Goal: Obtain resource: Download file/media

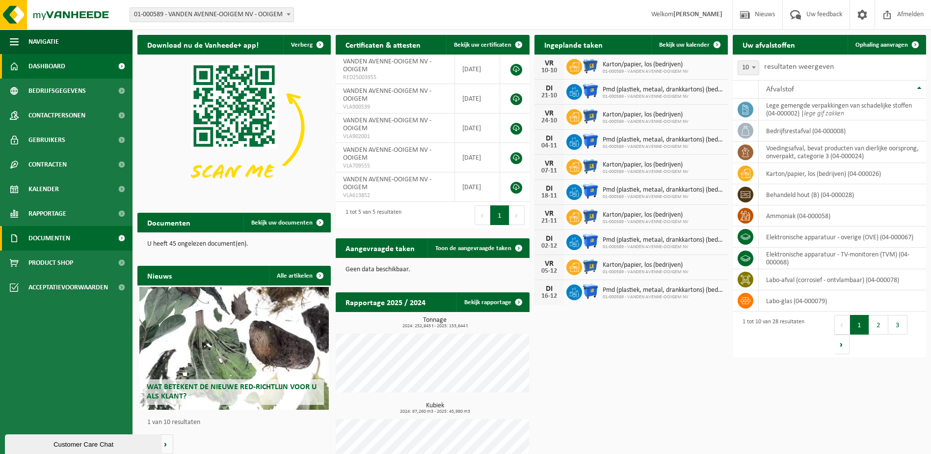
click at [72, 240] on link "Documenten" at bounding box center [66, 238] width 133 height 25
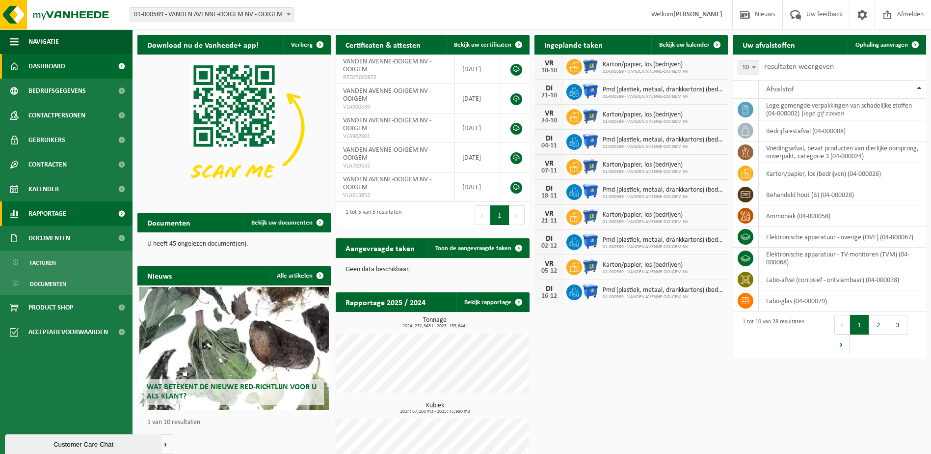
click at [84, 214] on link "Rapportage" at bounding box center [66, 213] width 133 height 25
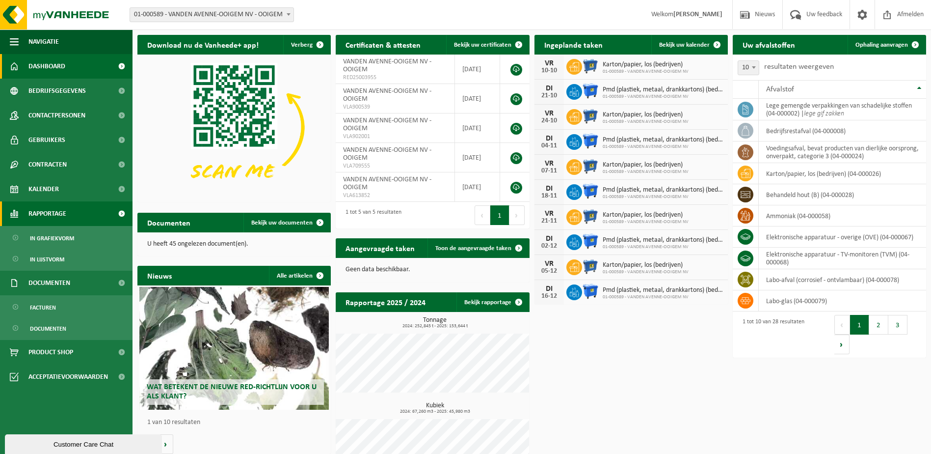
click at [84, 214] on link "Rapportage" at bounding box center [66, 213] width 133 height 25
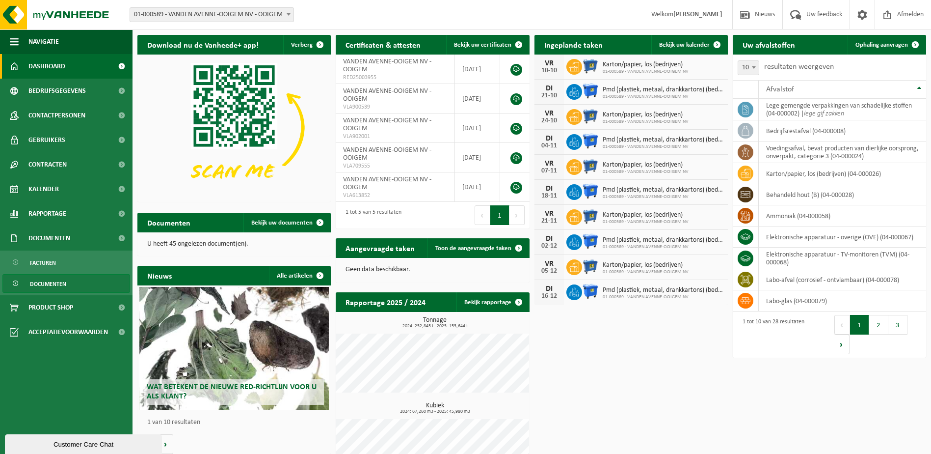
click at [62, 284] on span "Documenten" at bounding box center [48, 283] width 36 height 19
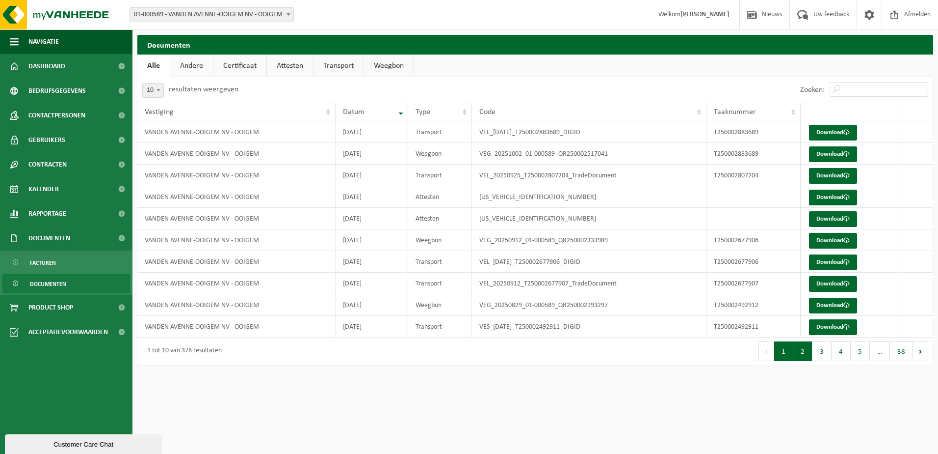
click at [800, 357] on button "2" at bounding box center [803, 351] width 19 height 20
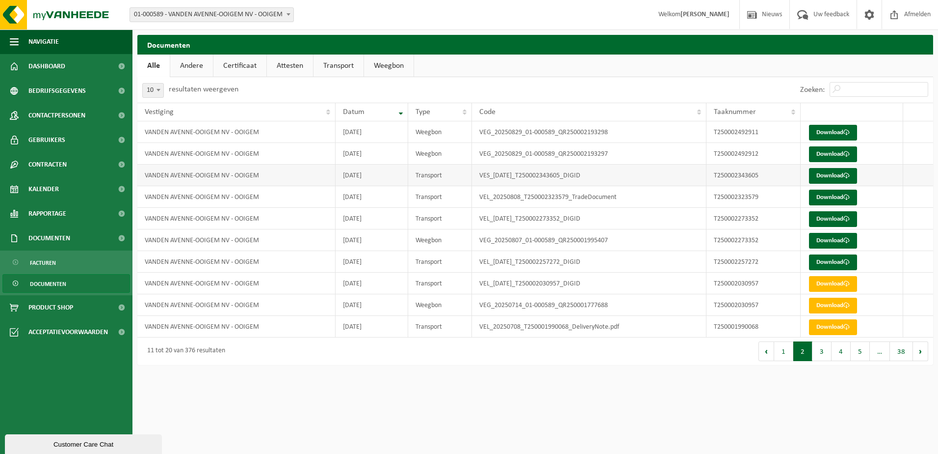
click at [388, 173] on td "2025-08-19" at bounding box center [372, 175] width 72 height 22
click at [698, 175] on td "VES_2025-08-19_T250002343605_DIGID" at bounding box center [589, 175] width 234 height 22
click at [848, 175] on span at bounding box center [847, 175] width 6 height 6
